Goal: Task Accomplishment & Management: Complete application form

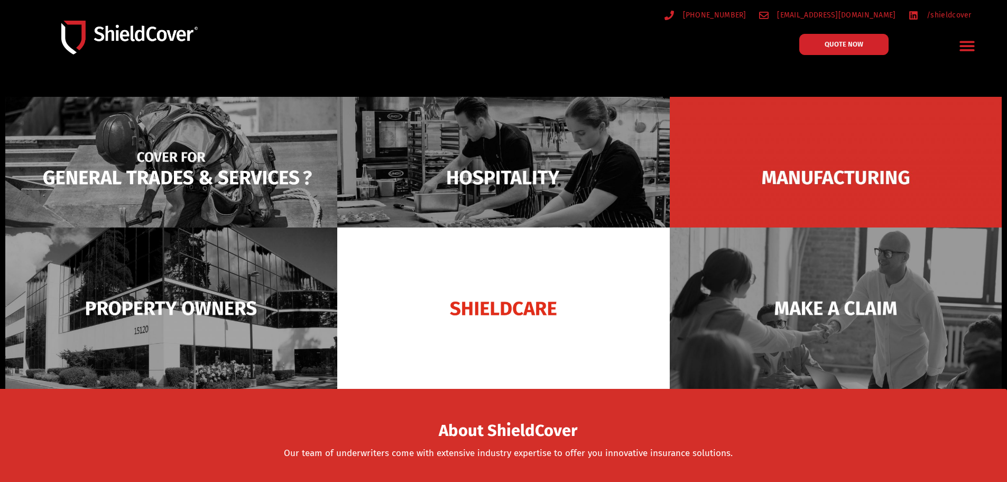
click at [144, 173] on img at bounding box center [171, 177] width 332 height 161
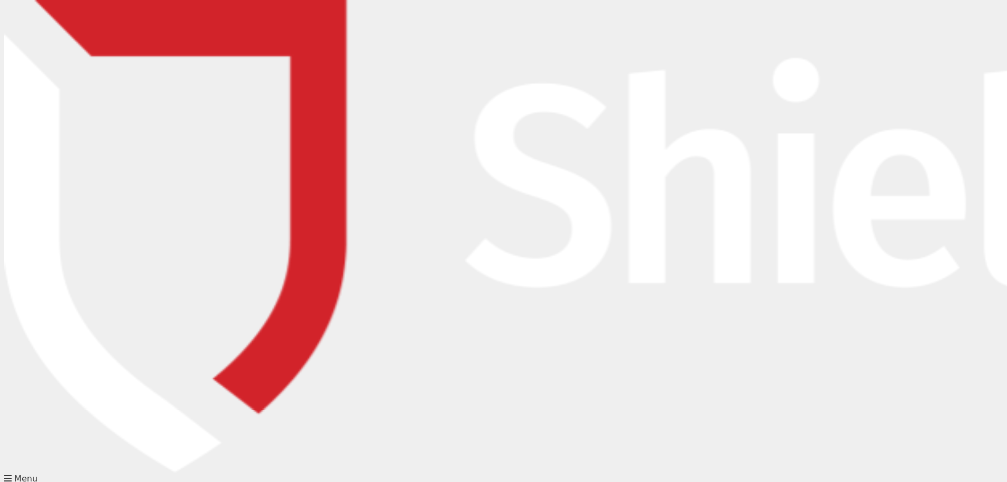
type input "nick"
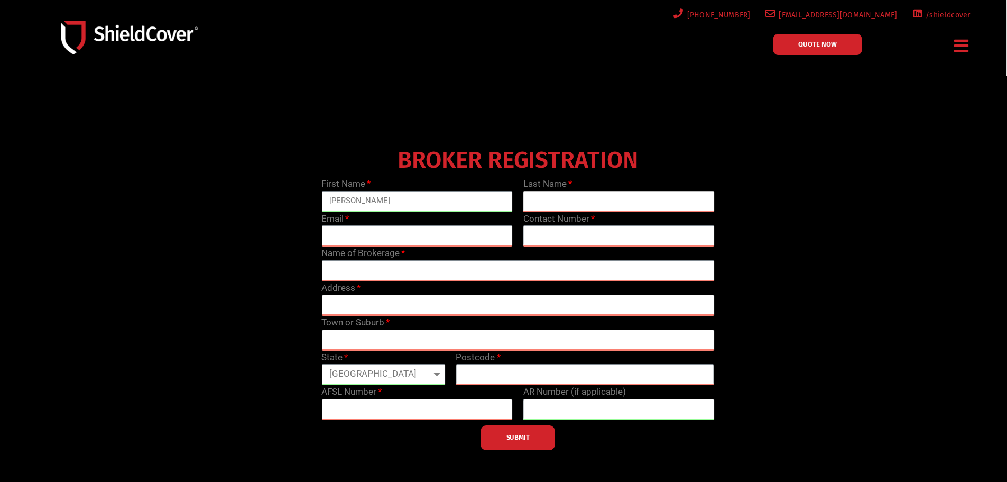
click at [549, 202] on input "text" at bounding box center [618, 201] width 191 height 21
type input "ferguson"
click at [476, 243] on input "email" at bounding box center [416, 235] width 191 height 21
type input "nick@gsginsurance.com.au"
click at [573, 239] on input "text" at bounding box center [618, 235] width 191 height 21
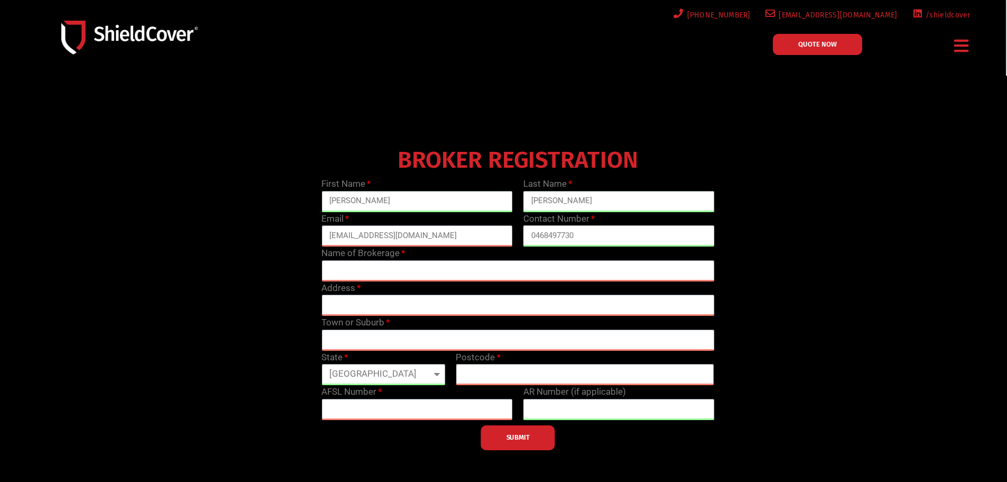
type input "0468497730"
click at [508, 272] on input "text" at bounding box center [517, 270] width 393 height 21
type input "GSG Insurance Brokers"
click at [400, 304] on input "text" at bounding box center [517, 304] width 393 height 21
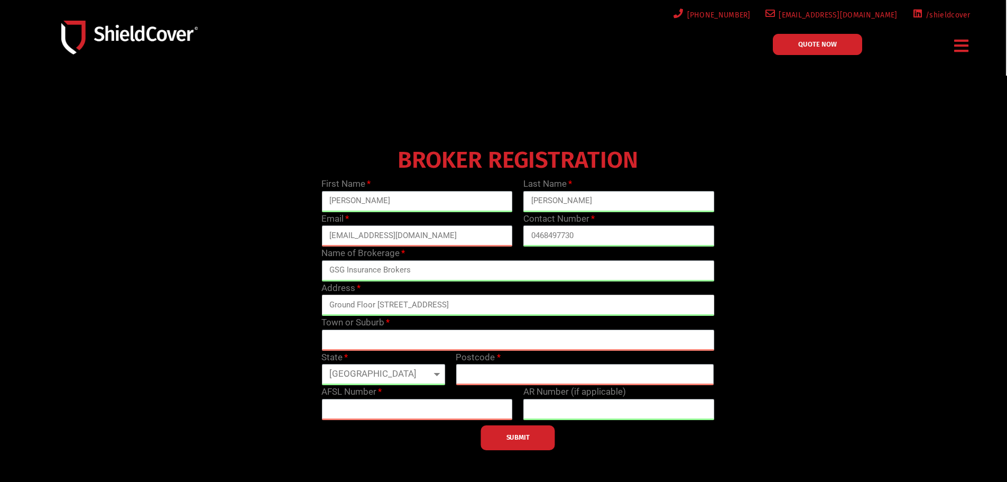
type input "Ground Floor 28 Palm Beach Ave"
click at [460, 338] on input "text" at bounding box center [517, 339] width 393 height 21
type input "Palm Beach"
click at [526, 373] on input "text" at bounding box center [585, 374] width 258 height 21
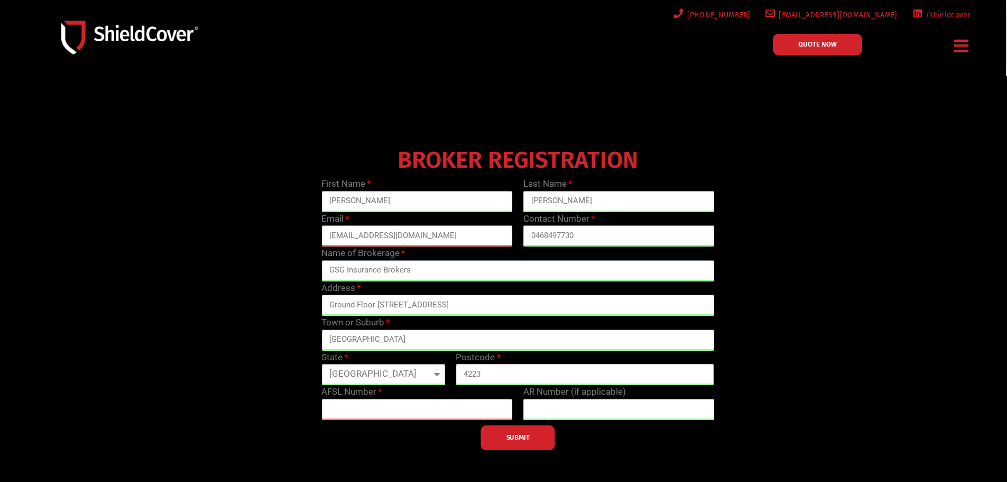
type input "4223"
click at [434, 409] on input "text" at bounding box center [416, 409] width 191 height 21
click at [455, 413] on input "text" at bounding box center [416, 409] width 191 height 21
click at [457, 408] on input "text" at bounding box center [416, 409] width 191 height 21
type input "232987"
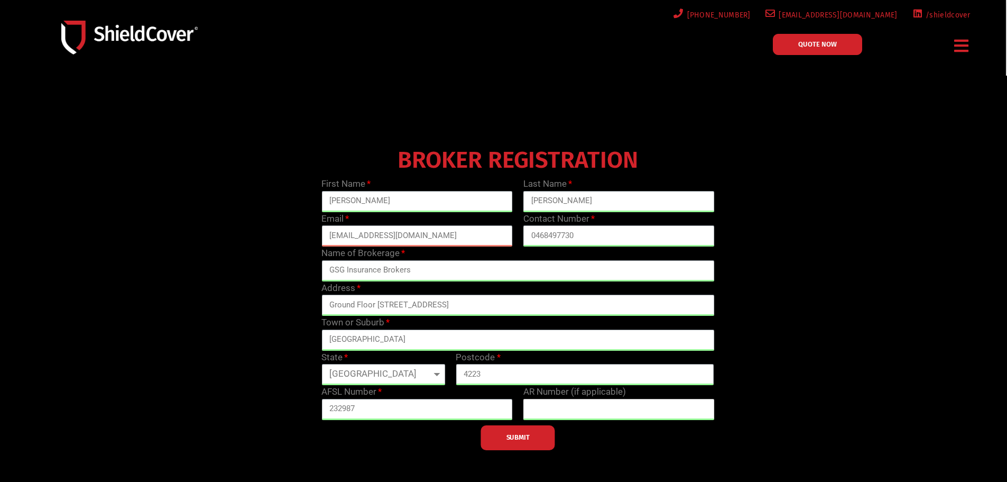
click at [553, 412] on input "text" at bounding box center [618, 409] width 191 height 21
type input "1"
type input "420381"
click at [544, 433] on button "SUBMIT" at bounding box center [518, 437] width 74 height 25
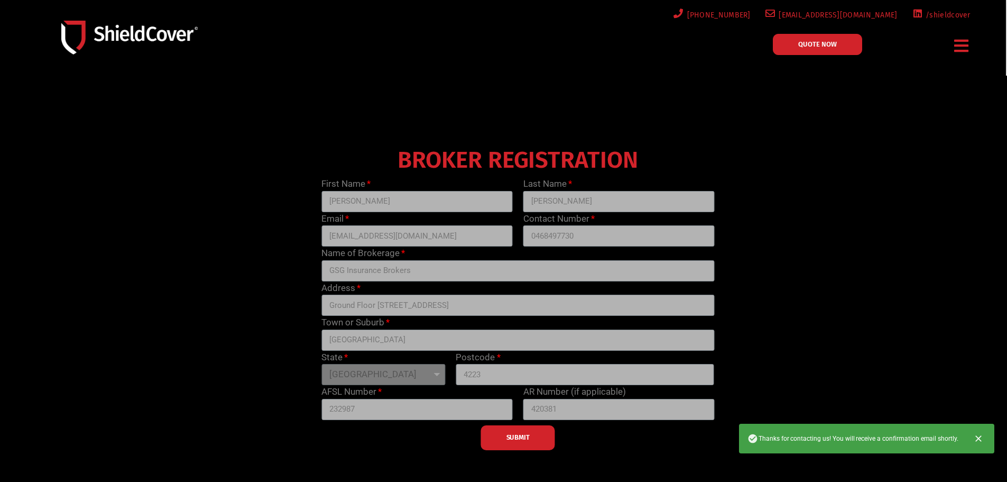
click at [979, 439] on icon "Close" at bounding box center [978, 438] width 6 height 6
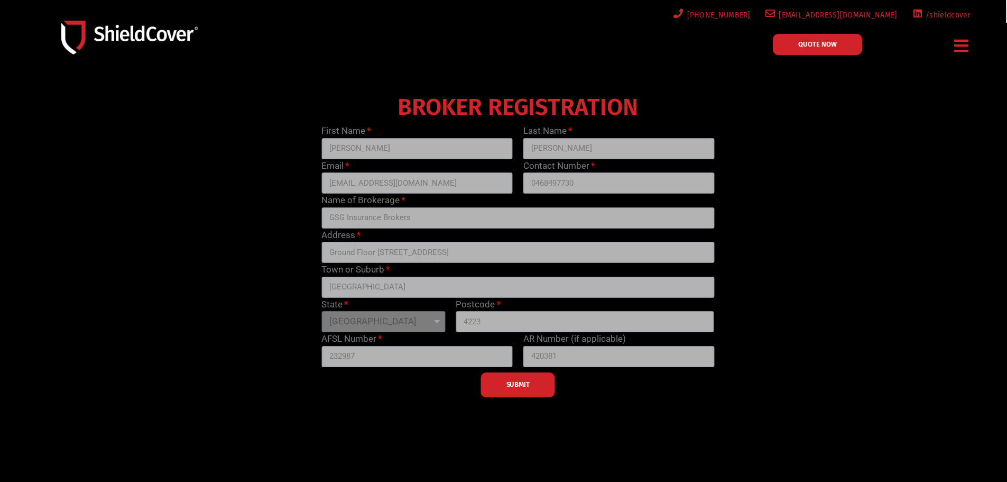
scroll to position [159, 0]
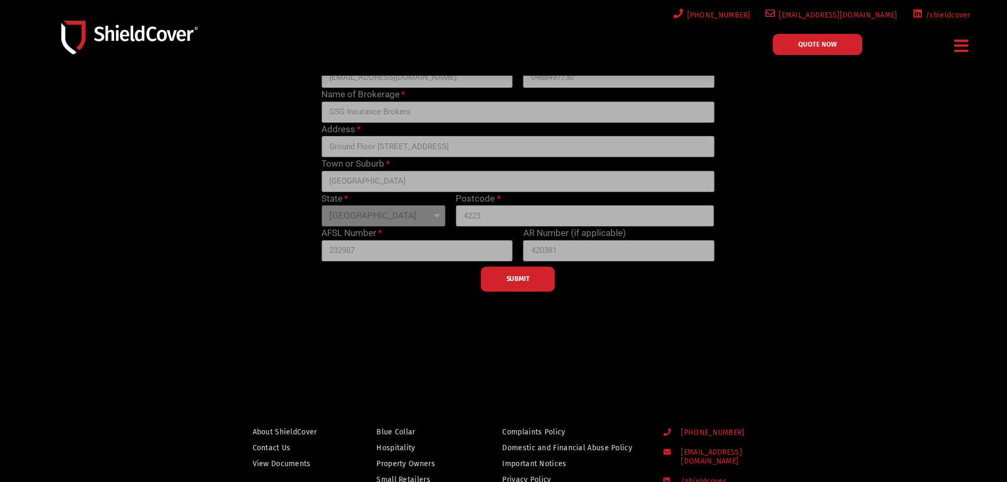
click at [801, 218] on div "BROKER REGISTRATION First Name nick Last Name ferguson Email nick@gsginsurance.…" at bounding box center [518, 138] width 807 height 307
click at [748, 328] on div at bounding box center [503, 144] width 1007 height 455
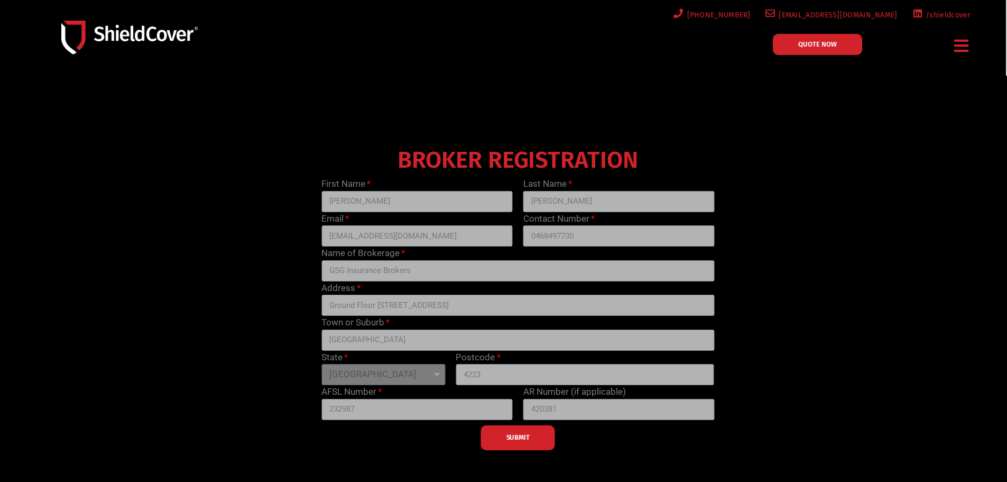
click at [852, 292] on div "BROKER REGISTRATION First Name nick Last Name ferguson Email nick@gsginsurance.…" at bounding box center [518, 296] width 807 height 307
